Goal: Task Accomplishment & Management: Manage account settings

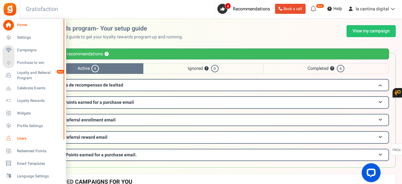
click at [22, 139] on span "Users" at bounding box center [39, 138] width 44 height 5
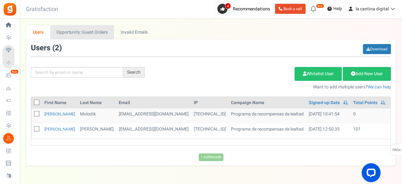
click at [69, 32] on link "Opportunity: Guest Orders" at bounding box center [82, 32] width 64 height 14
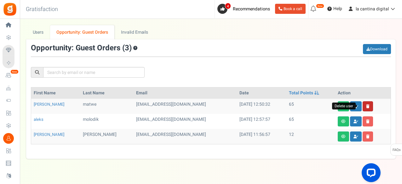
click at [366, 105] on icon at bounding box center [367, 106] width 3 height 4
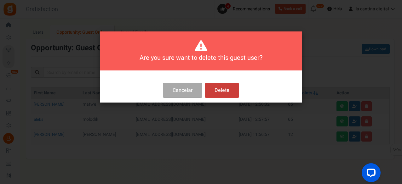
click at [210, 90] on button "Delete" at bounding box center [222, 90] width 34 height 15
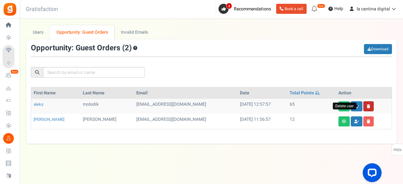
click at [363, 109] on link at bounding box center [368, 106] width 10 height 10
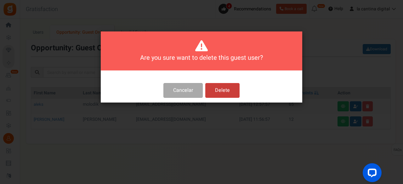
click at [219, 89] on button "Delete" at bounding box center [222, 90] width 34 height 15
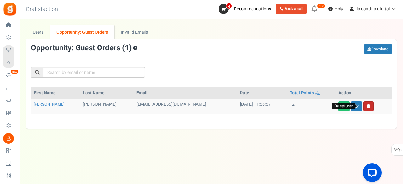
click at [367, 106] on icon at bounding box center [368, 106] width 3 height 4
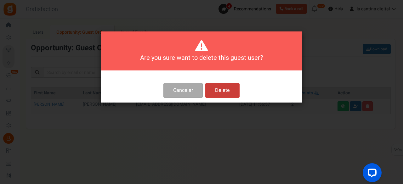
click at [225, 89] on button "Delete" at bounding box center [222, 90] width 34 height 15
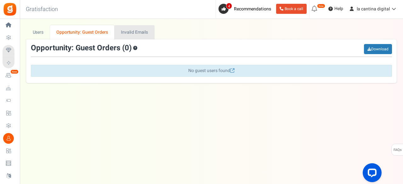
click at [126, 33] on link "Invalid Emails" at bounding box center [135, 32] width 40 height 14
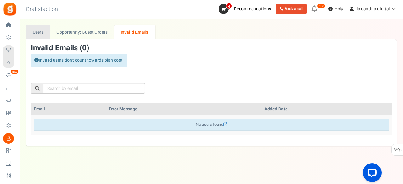
click at [48, 35] on link "Users" at bounding box center [38, 32] width 24 height 14
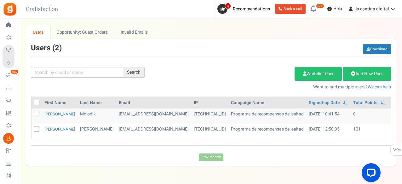
click at [34, 98] on th at bounding box center [36, 102] width 10 height 11
click at [34, 103] on span at bounding box center [36, 102] width 5 height 5
click at [32, 103] on input "checkbox" at bounding box center [30, 103] width 4 height 4
checkbox input "true"
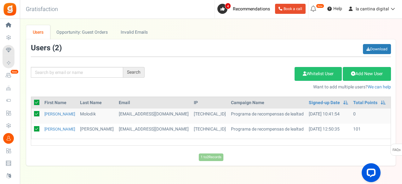
checkbox input "true"
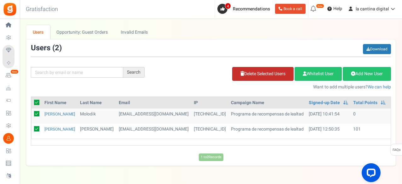
click at [274, 76] on link "Delete Selected Users" at bounding box center [262, 74] width 61 height 14
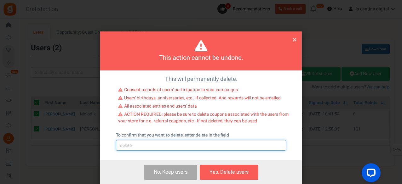
click at [210, 147] on input "text" at bounding box center [201, 145] width 170 height 11
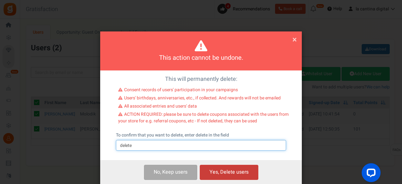
type input "delete"
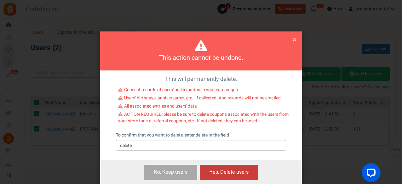
click at [214, 173] on button "Yes, Delete users" at bounding box center [229, 172] width 59 height 15
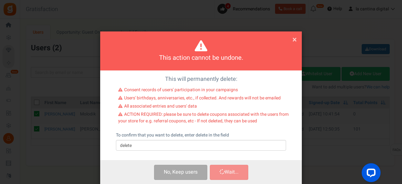
checkbox input "false"
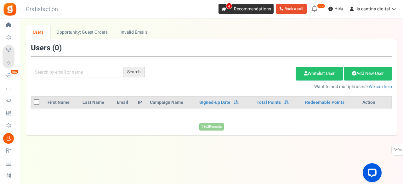
click at [225, 8] on icon at bounding box center [224, 9] width 4 height 4
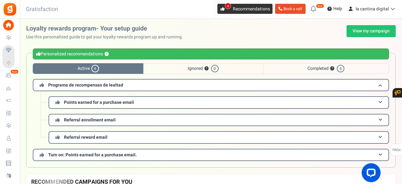
scroll to position [27, 0]
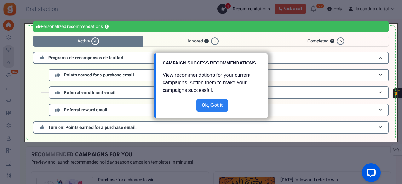
click at [217, 108] on link "Done" at bounding box center [212, 105] width 32 height 13
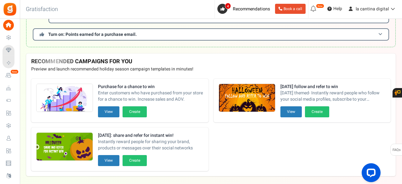
scroll to position [122, 0]
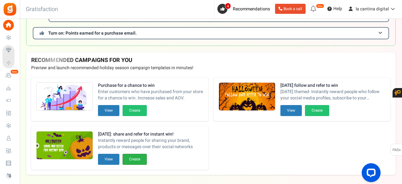
click at [132, 158] on button "Create" at bounding box center [134, 159] width 24 height 11
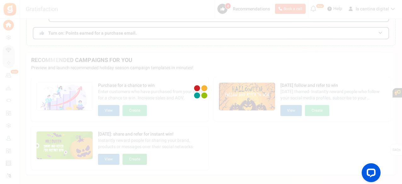
scroll to position [0, 0]
